Goal: Find contact information: Find contact information

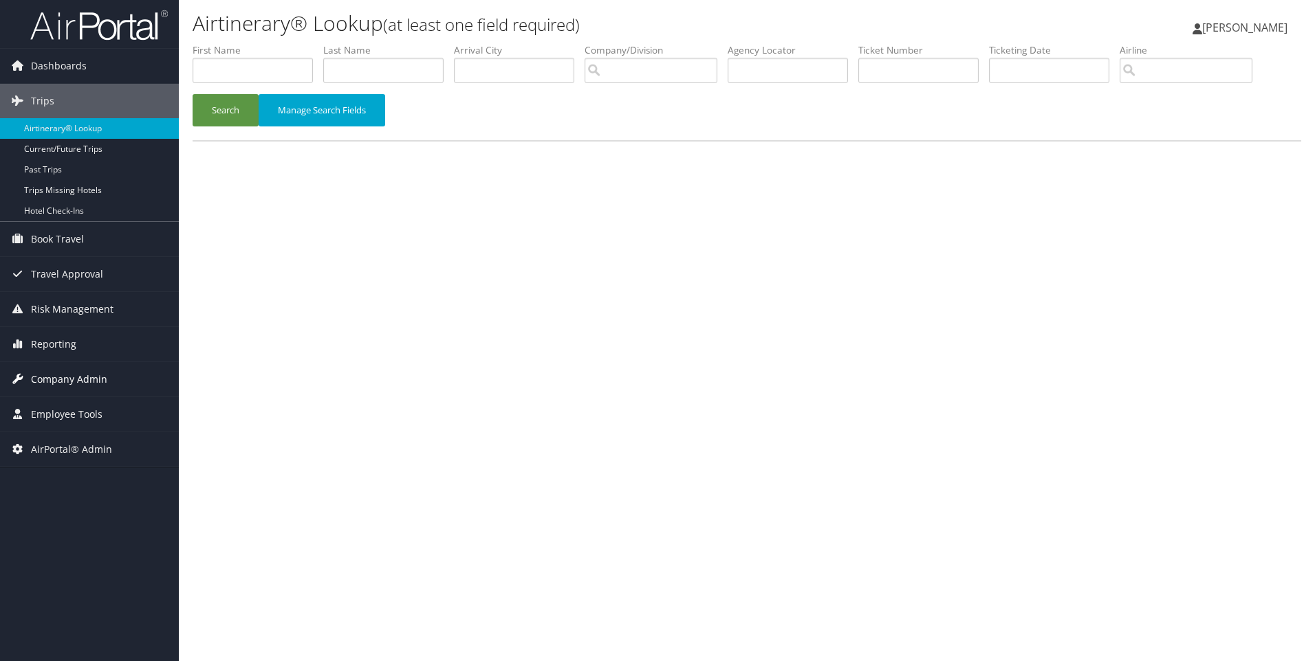
click at [64, 377] on span "Company Admin" at bounding box center [69, 379] width 76 height 34
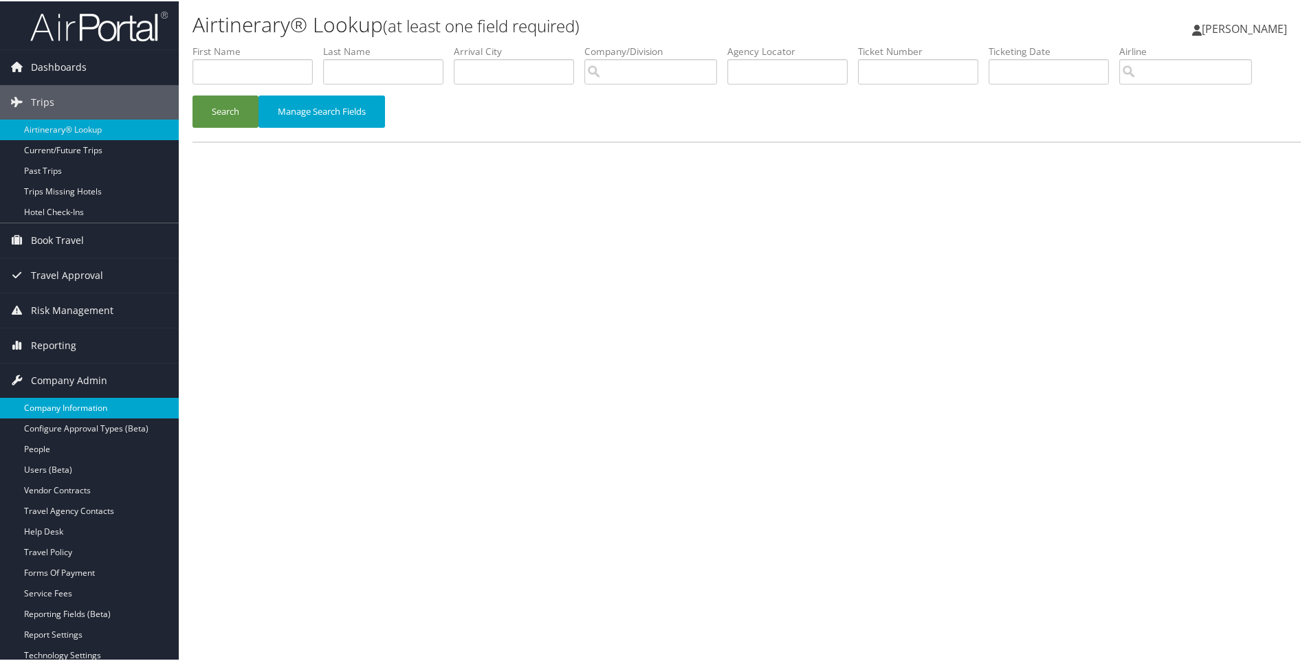
click at [60, 403] on link "Company Information" at bounding box center [89, 407] width 179 height 21
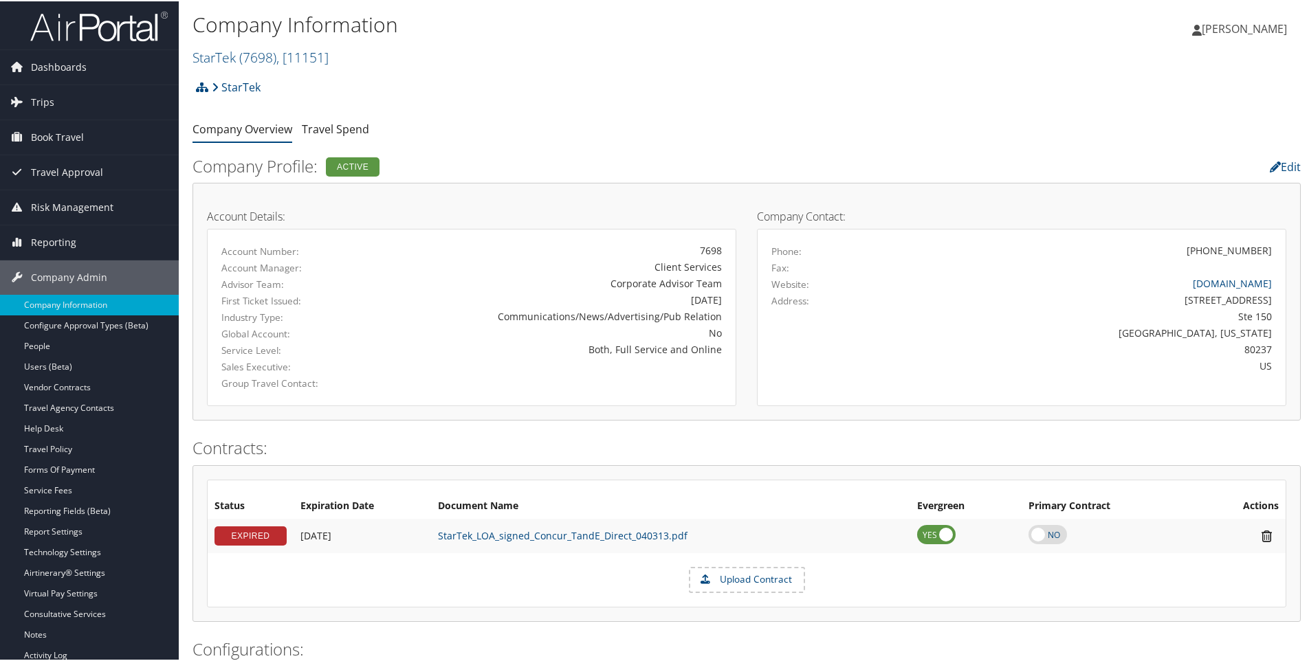
click at [347, 55] on h2 "StarTek ( 7698 ) , [ 11151 ]" at bounding box center [562, 54] width 739 height 23
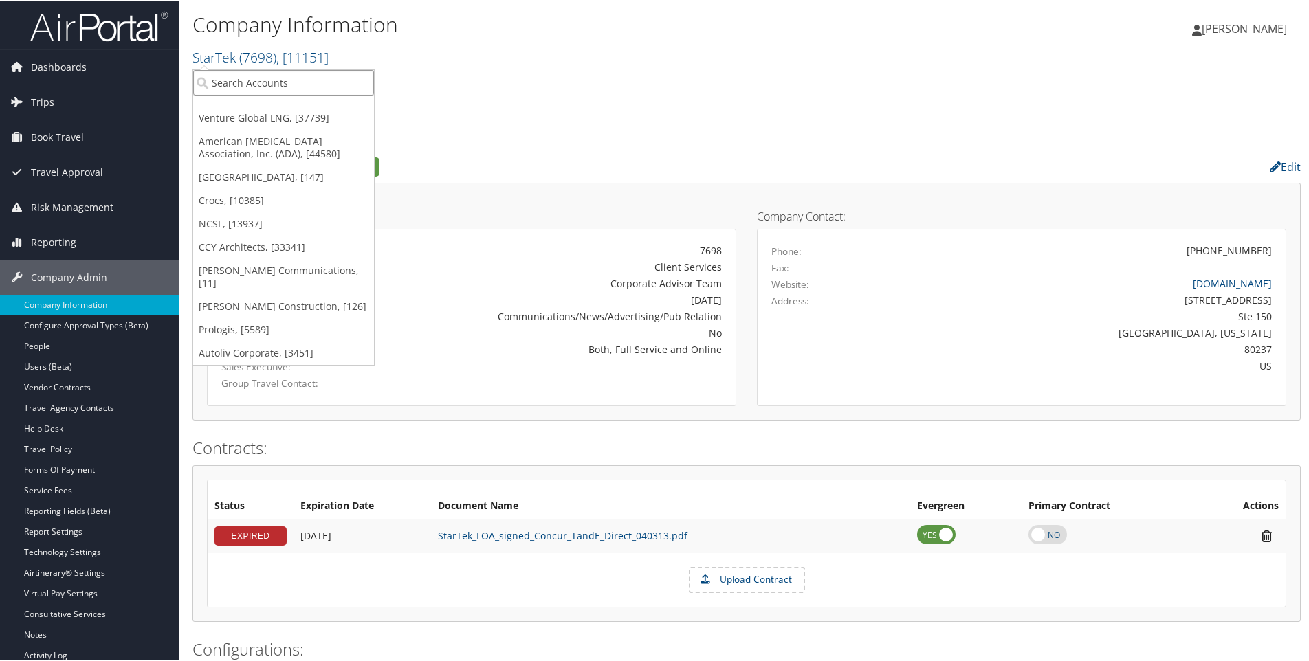
click at [283, 83] on input "search" at bounding box center [283, 81] width 181 height 25
type input "doterr"
click at [213, 116] on div "Account" at bounding box center [284, 119] width 196 height 12
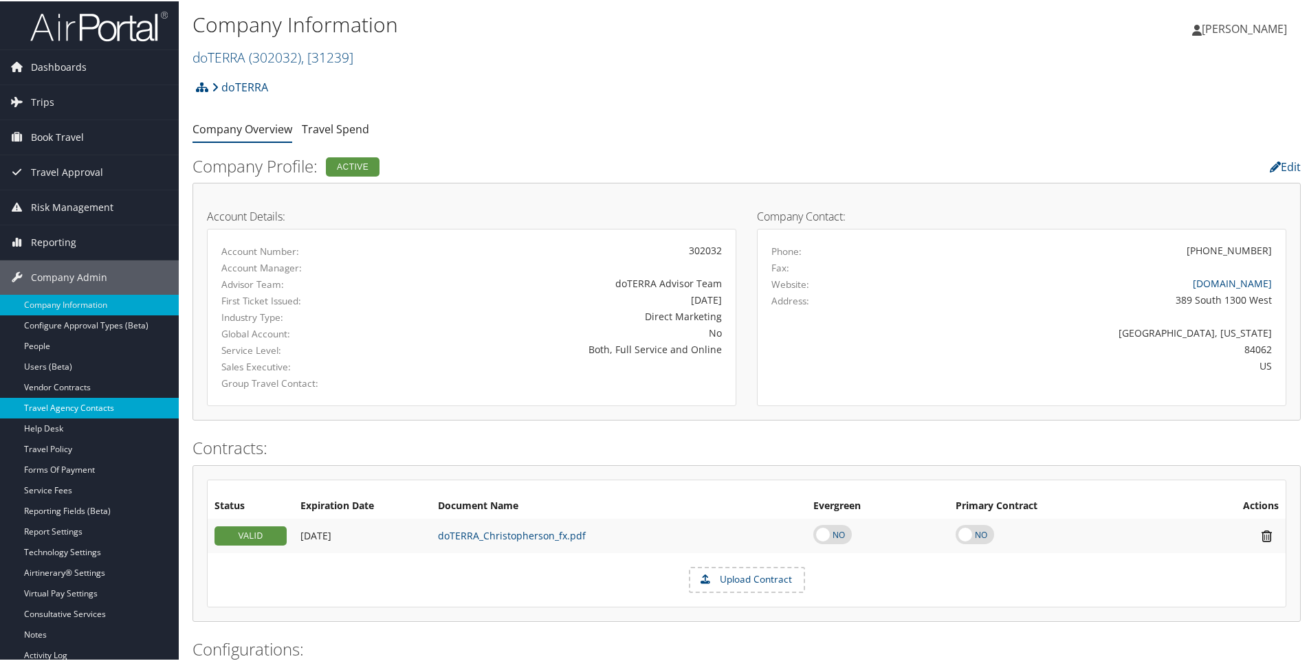
click at [69, 405] on link "Travel Agency Contacts" at bounding box center [89, 407] width 179 height 21
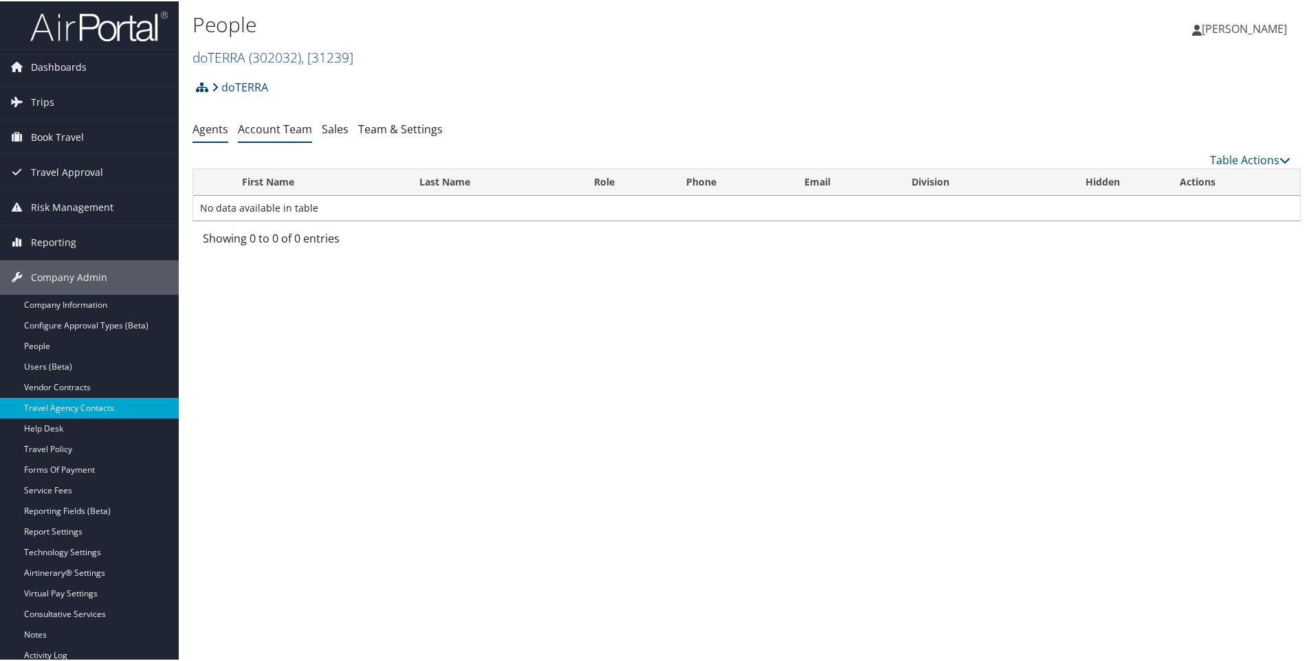
click at [274, 124] on link "Account Team" at bounding box center [275, 127] width 74 height 15
